Goal: Task Accomplishment & Management: Use online tool/utility

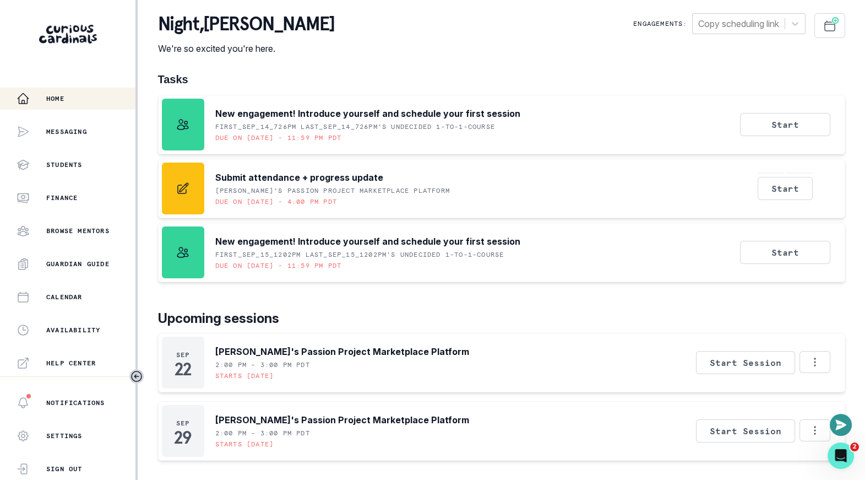
scroll to position [229, 0]
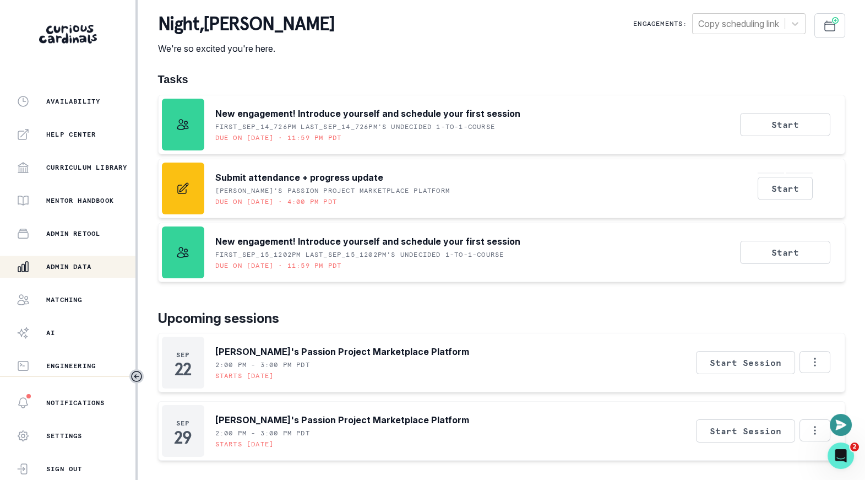
click at [79, 266] on p "Admin Data" at bounding box center [68, 266] width 45 height 9
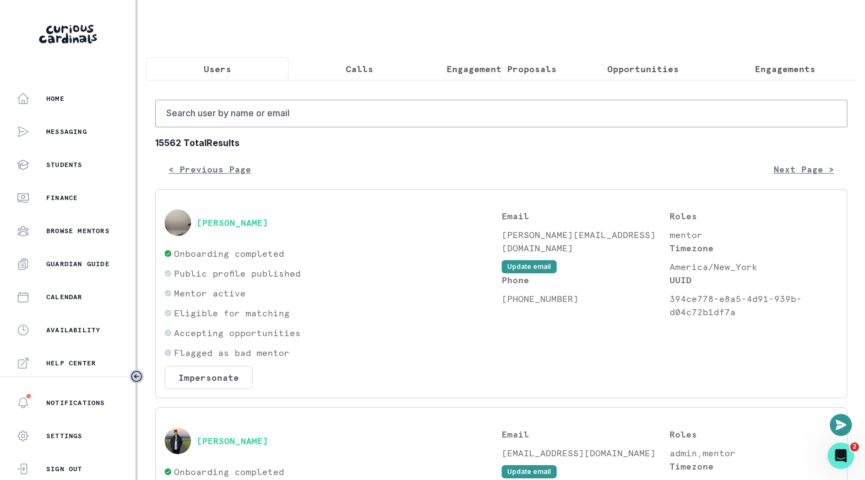
click at [754, 76] on button "Engagements" at bounding box center [785, 68] width 142 height 23
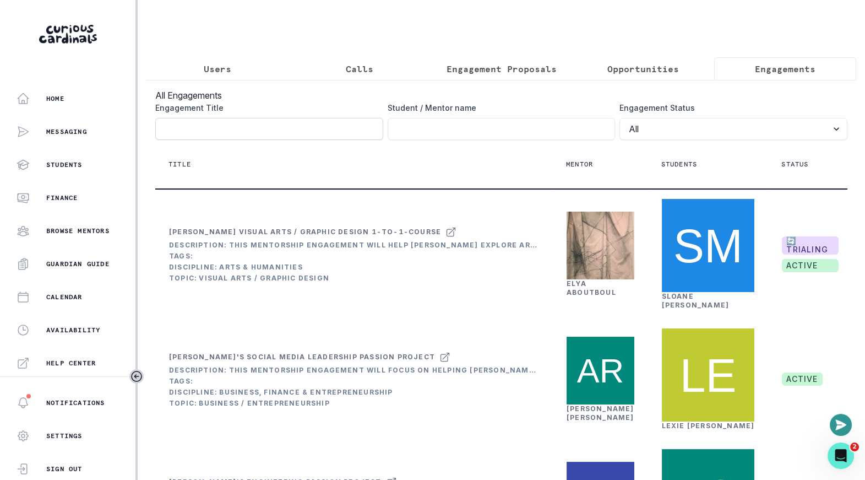
click at [300, 131] on input "Engagement Title" at bounding box center [269, 129] width 228 height 22
paste input "e0d76a01-b564-4981-b4ff-e10bfec77283"
click button "submit" at bounding box center [0, 0] width 0 height 0
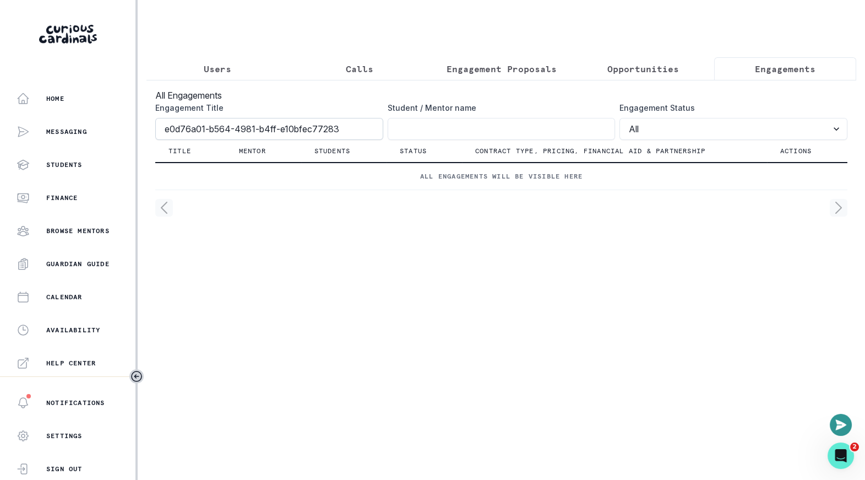
click at [343, 124] on input "e0d76a01-b564-4981-b4ff-e10bfec77283" at bounding box center [269, 129] width 228 height 22
paste input "[PERSON_NAME]'s AI Mentorship"
type input "[PERSON_NAME]'s AI Mentorship"
click button "submit" at bounding box center [0, 0] width 0 height 0
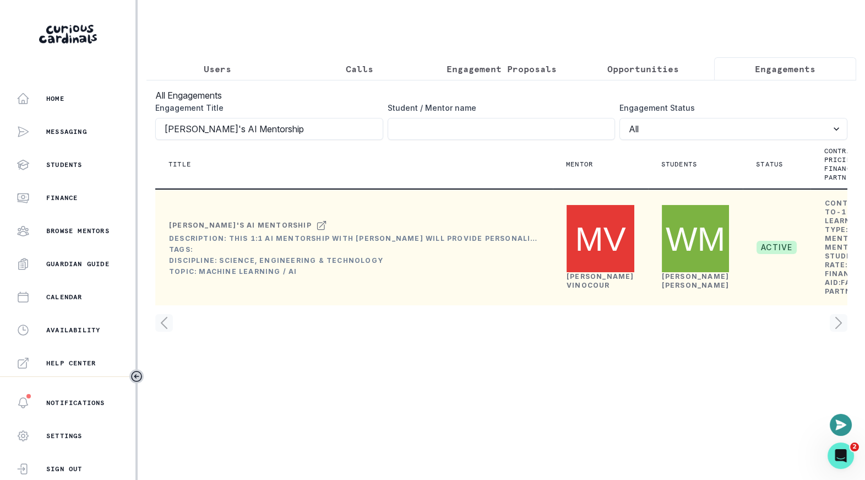
click at [579, 289] on link "[PERSON_NAME]" at bounding box center [601, 280] width 68 height 17
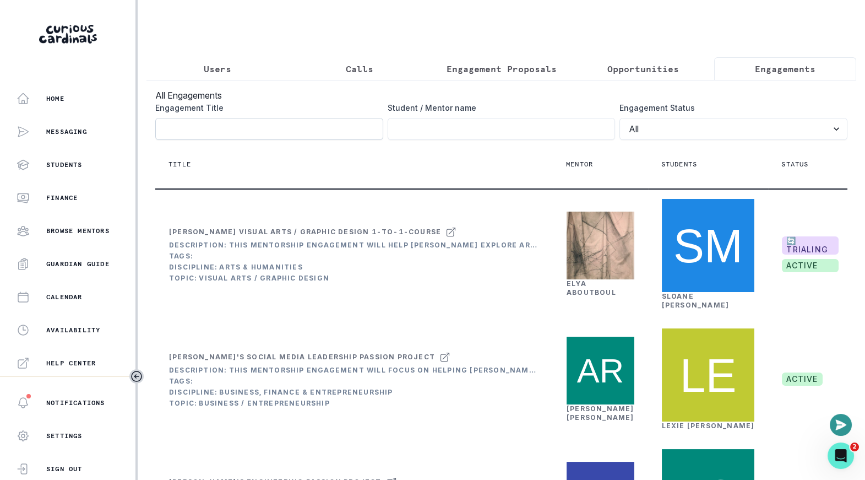
click at [258, 127] on input "Engagement Title" at bounding box center [269, 129] width 228 height 22
paste input "[PERSON_NAME]'s AI Mentorship"
type input "[PERSON_NAME]'s AI Mentorship"
click button "submit" at bounding box center [0, 0] width 0 height 0
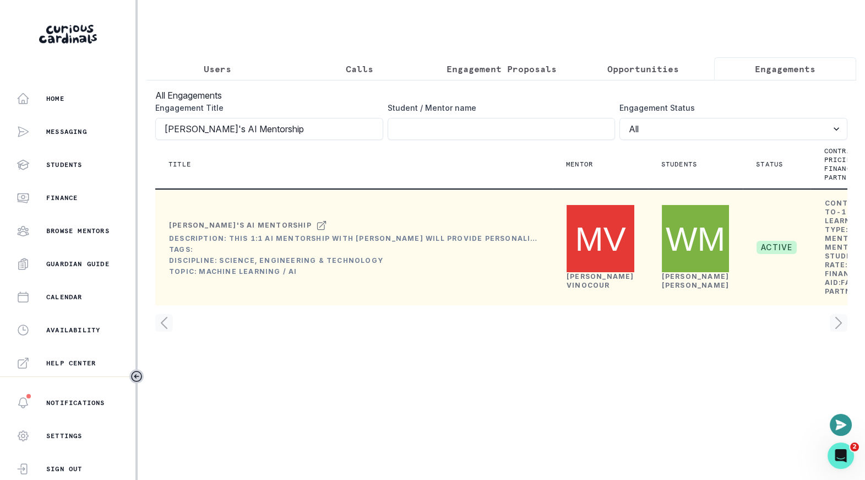
click at [591, 289] on link "[PERSON_NAME]" at bounding box center [601, 280] width 68 height 17
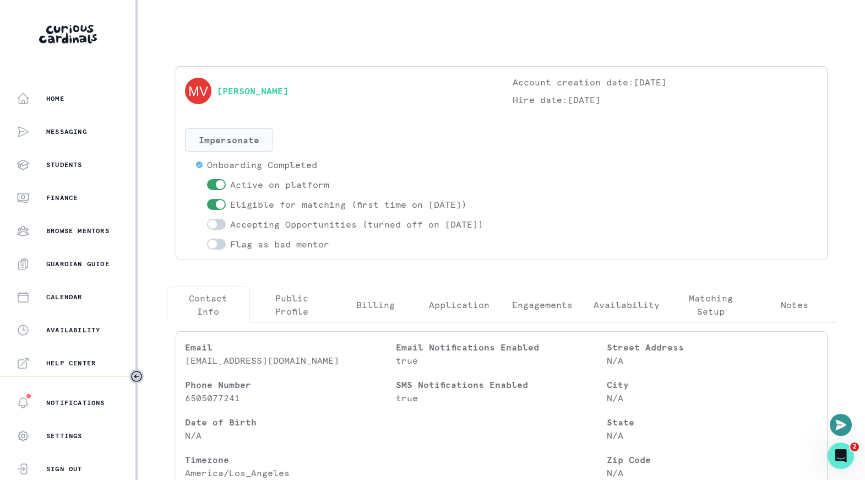
click at [242, 145] on button "Impersonate" at bounding box center [229, 139] width 88 height 23
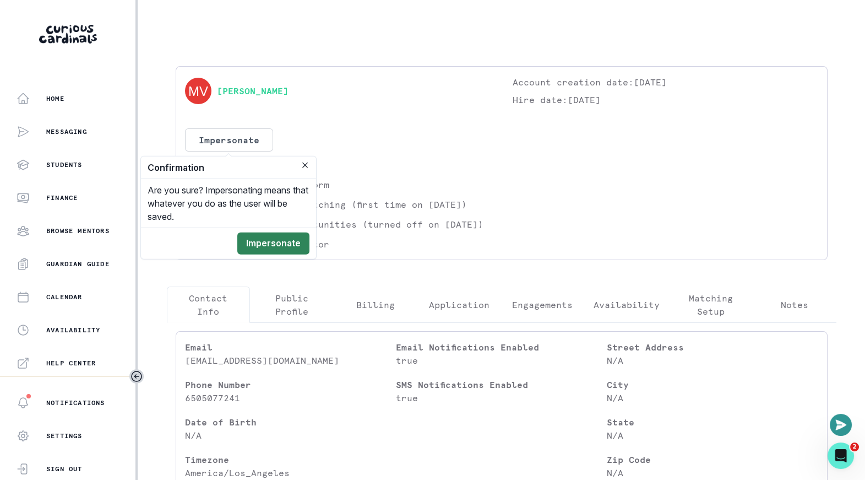
click at [265, 239] on button "Impersonate" at bounding box center [273, 243] width 72 height 22
